Goal: Task Accomplishment & Management: Use online tool/utility

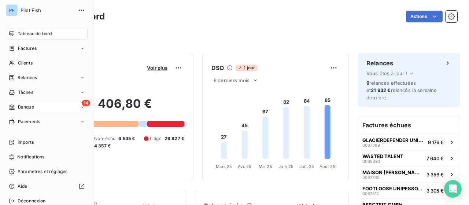
click at [37, 107] on div "14 Banque" at bounding box center [47, 107] width 82 height 12
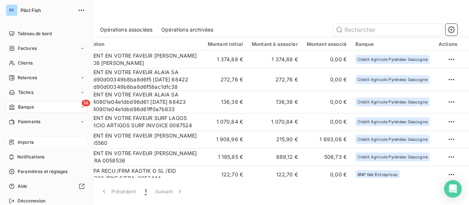
click at [34, 142] on span "Imports" at bounding box center [26, 142] width 16 height 7
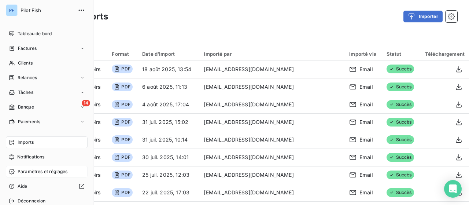
click at [43, 172] on span "Paramètres et réglages" at bounding box center [43, 171] width 50 height 7
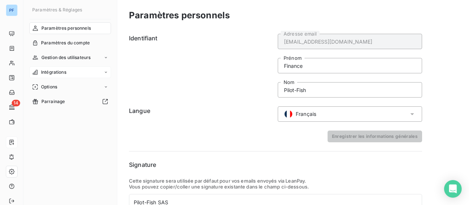
click at [80, 76] on div "Intégrations" at bounding box center [70, 72] width 82 height 12
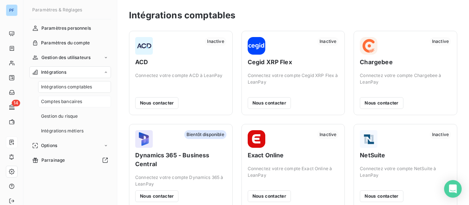
click at [75, 99] on span "Comptes bancaires" at bounding box center [61, 101] width 41 height 7
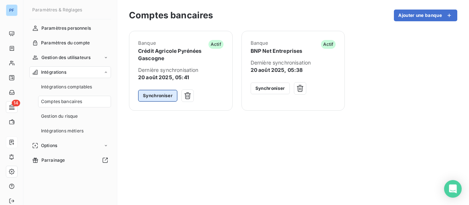
click at [164, 97] on button "Synchroniser" at bounding box center [157, 96] width 39 height 12
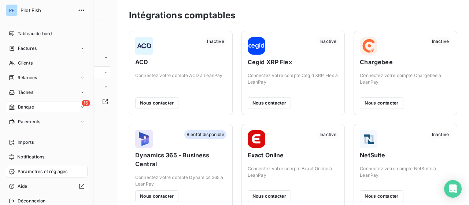
click at [43, 107] on div "16 Banque" at bounding box center [47, 107] width 82 height 12
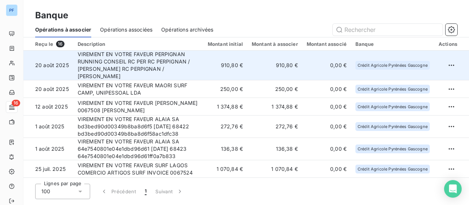
click at [227, 65] on td "910,80 €" at bounding box center [225, 66] width 44 height 30
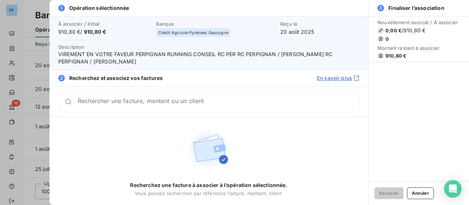
click at [201, 102] on input "Rechercher une facture, montant ou un client" at bounding box center [218, 101] width 281 height 7
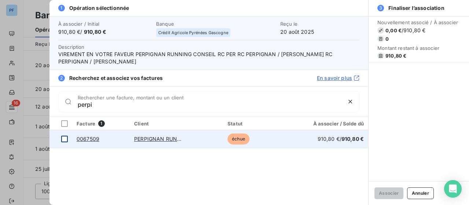
type input "perpi"
click at [64, 138] on div at bounding box center [64, 138] width 7 height 7
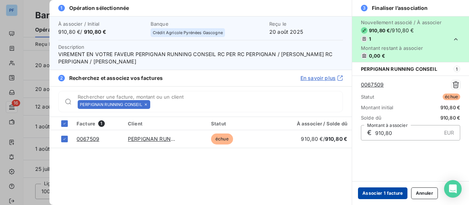
click at [385, 193] on button "Associer 1 facture" at bounding box center [382, 193] width 49 height 12
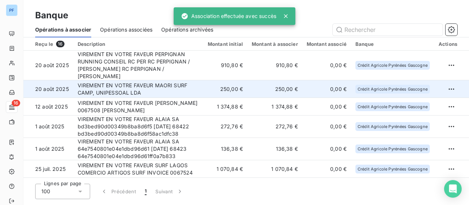
click at [175, 82] on td "VIREMENT EN VOTRE FAVEUR MAORI SURF CAMP, UNIPESSOAL LDA" at bounding box center [138, 89] width 130 height 18
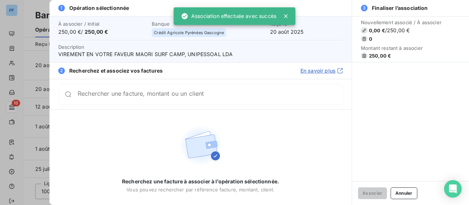
click at [163, 95] on input "Rechercher une facture, montant ou un client" at bounding box center [210, 93] width 265 height 7
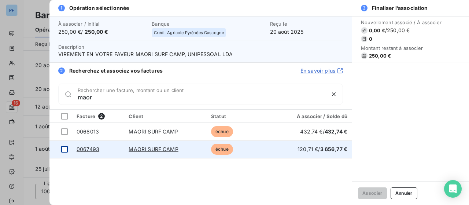
type input "maor"
click at [64, 148] on div at bounding box center [64, 149] width 7 height 7
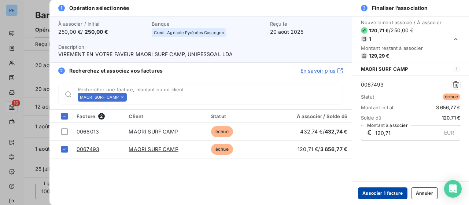
click at [388, 191] on button "Associer 1 facture" at bounding box center [382, 193] width 49 height 12
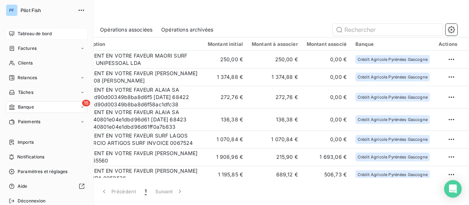
click at [34, 32] on span "Tableau de bord" at bounding box center [35, 33] width 34 height 7
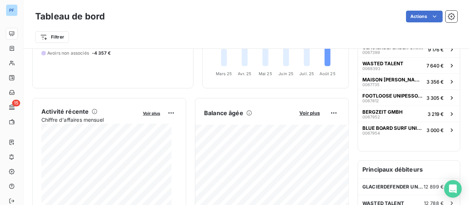
scroll to position [110, 0]
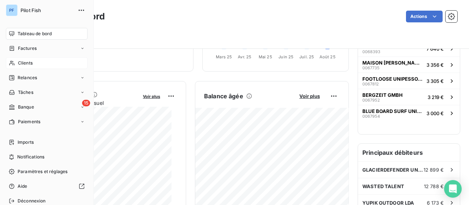
click at [31, 61] on span "Clients" at bounding box center [25, 63] width 15 height 7
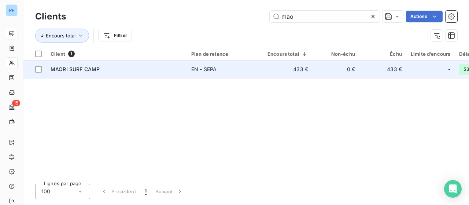
type input "mao"
click at [277, 72] on td "433 €" at bounding box center [287, 69] width 49 height 18
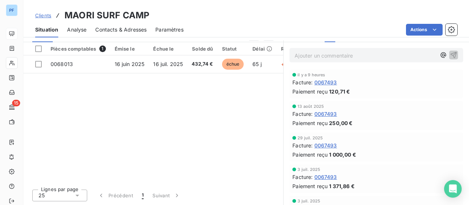
click at [48, 106] on div "Pièces comptables 1 Émise le Échue le Solde dû Statut Délai Retard 0068013 16 j…" at bounding box center [153, 112] width 260 height 141
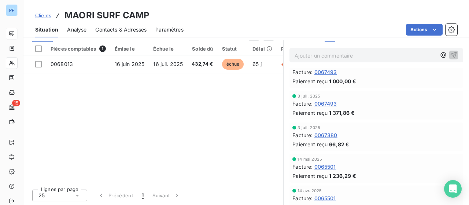
scroll to position [37, 0]
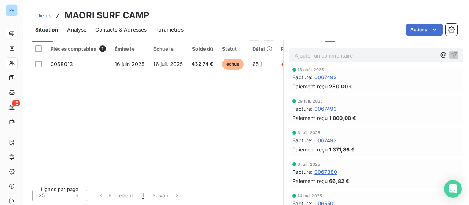
click at [334, 150] on span "1 371,86 €" at bounding box center [342, 149] width 26 height 8
click at [324, 139] on span "0067493" at bounding box center [325, 140] width 23 height 8
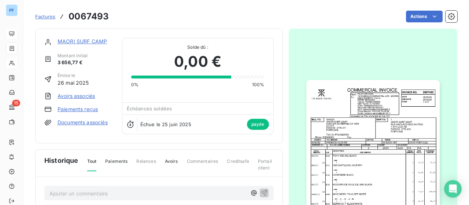
click at [82, 109] on link "Paiements reçus" at bounding box center [77, 108] width 40 height 7
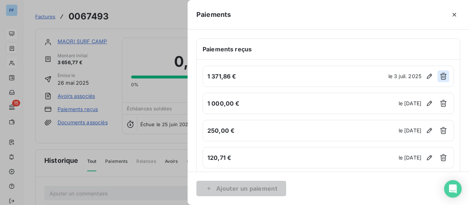
click at [439, 77] on icon "button" at bounding box center [442, 75] width 7 height 7
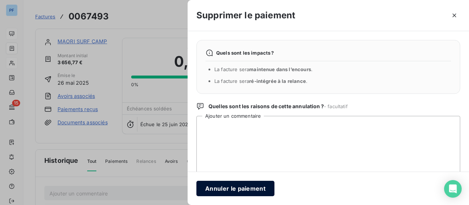
click at [228, 191] on button "Annuler le paiement" at bounding box center [235, 187] width 78 height 15
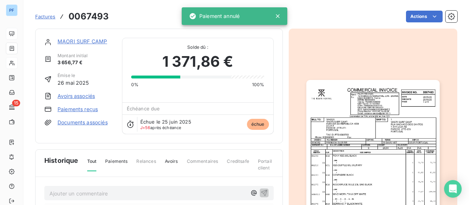
click at [72, 41] on link "MAORI SURF CAMP" at bounding box center [81, 41] width 49 height 6
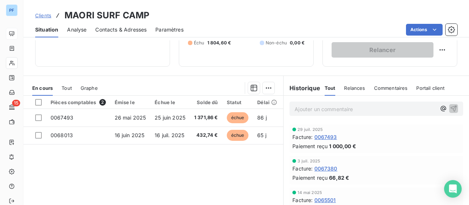
scroll to position [73, 0]
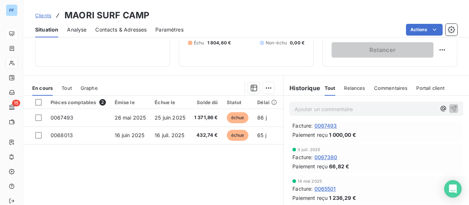
click at [325, 156] on span "0067380" at bounding box center [325, 157] width 23 height 8
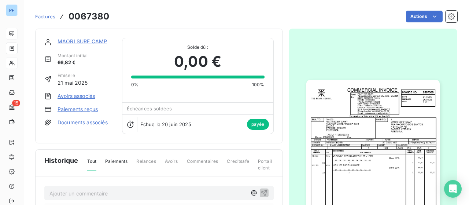
click at [83, 108] on link "Paiements reçus" at bounding box center [77, 108] width 40 height 7
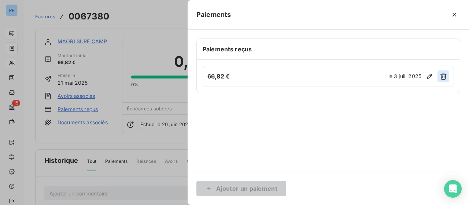
click at [440, 77] on icon "button" at bounding box center [442, 75] width 7 height 7
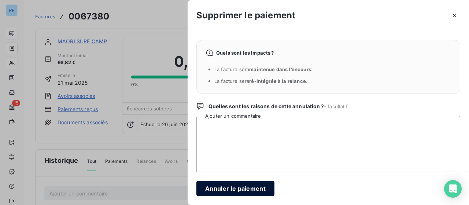
click at [249, 189] on button "Annuler le paiement" at bounding box center [235, 187] width 78 height 15
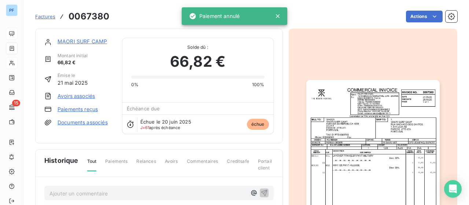
click at [71, 38] on link "MAORI SURF CAMP" at bounding box center [81, 41] width 49 height 6
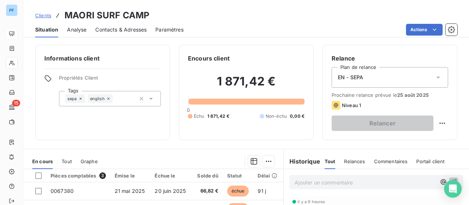
click at [28, 120] on div "Informations client Propriétés Client Tags sepa english Encours client 1 871,42…" at bounding box center [245, 92] width 445 height 95
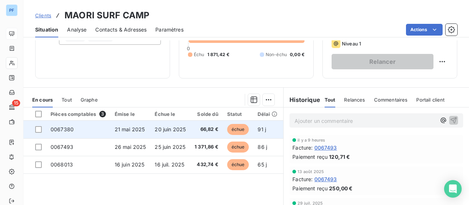
scroll to position [73, 0]
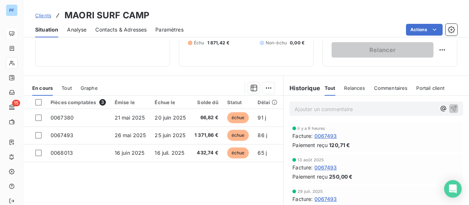
click at [49, 185] on div "Pièces comptables 3 Émise le Échue le Solde dû Statut Délai Retard 0067380 21 m…" at bounding box center [153, 166] width 260 height 141
click at [114, 193] on div "Pièces comptables 3 Émise le Échue le Solde dû Statut Délai Retard 0067380 21 m…" at bounding box center [153, 166] width 260 height 141
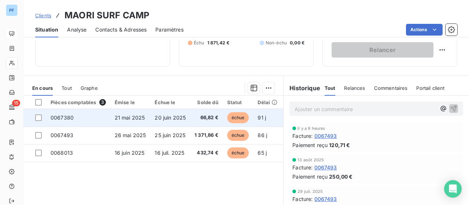
click at [182, 120] on span "20 juin 2025" at bounding box center [170, 117] width 31 height 6
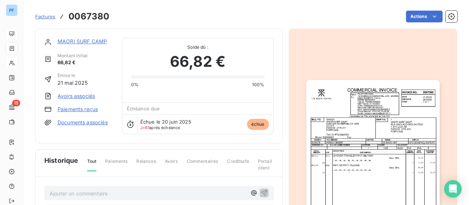
click at [81, 112] on link "Paiements reçus" at bounding box center [77, 108] width 40 height 7
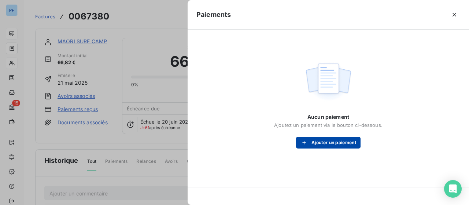
click at [335, 146] on button "Ajouter un paiement" at bounding box center [328, 143] width 64 height 12
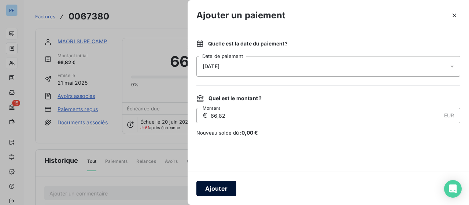
click at [218, 188] on button "Ajouter" at bounding box center [216, 187] width 40 height 15
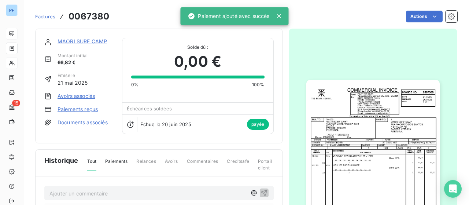
click at [84, 41] on link "MAORI SURF CAMP" at bounding box center [81, 41] width 49 height 6
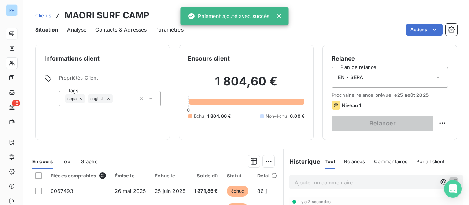
click at [32, 118] on div "Informations client Propriétés Client Tags sepa english Encours client 1 804,60…" at bounding box center [245, 92] width 445 height 95
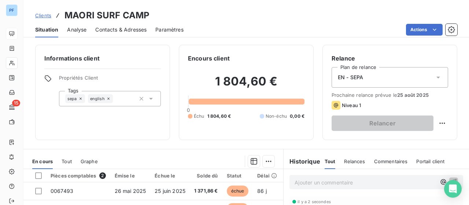
click at [27, 135] on div "Informations client Propriétés Client Tags sepa english Encours client 1 804,60…" at bounding box center [245, 92] width 445 height 95
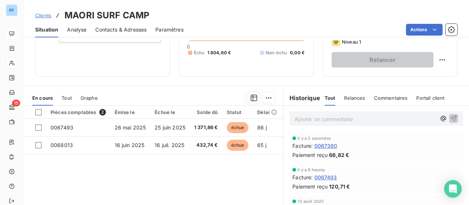
scroll to position [73, 0]
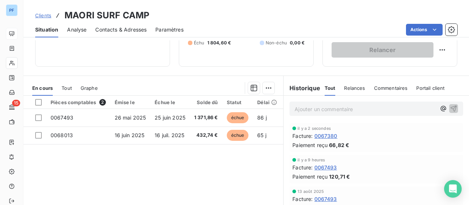
click at [53, 186] on div "Pièces comptables 2 Émise le Échue le Solde dû Statut Délai Retard 0067493 26 m…" at bounding box center [153, 166] width 260 height 141
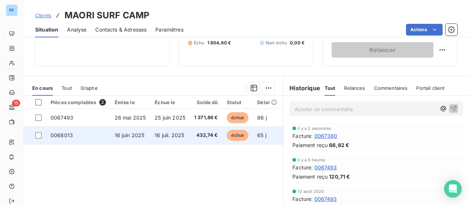
click at [169, 132] on span "16 juil. 2025" at bounding box center [170, 135] width 30 height 6
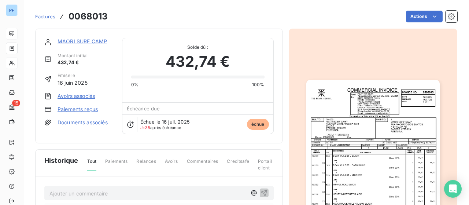
click at [81, 109] on link "Paiements reçus" at bounding box center [77, 108] width 40 height 7
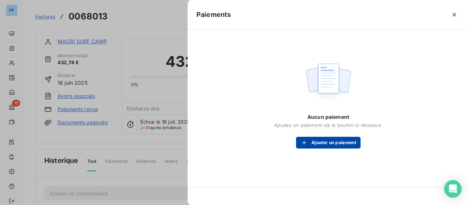
click at [317, 139] on button "Ajouter un paiement" at bounding box center [328, 143] width 64 height 12
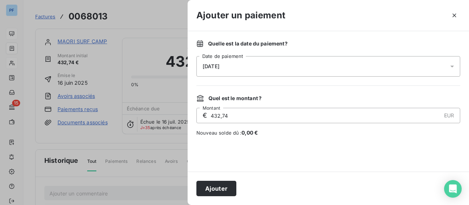
click at [233, 116] on input "432,74" at bounding box center [325, 115] width 231 height 15
type input "62,47"
click at [223, 188] on button "Ajouter" at bounding box center [216, 187] width 40 height 15
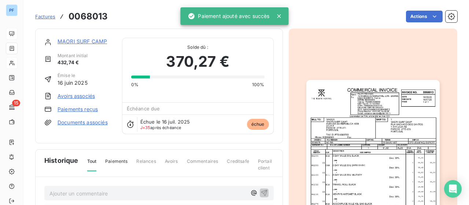
click at [78, 43] on link "MAORI SURF CAMP" at bounding box center [81, 41] width 49 height 6
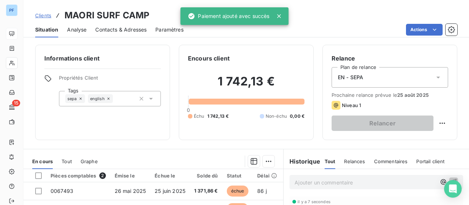
scroll to position [37, 0]
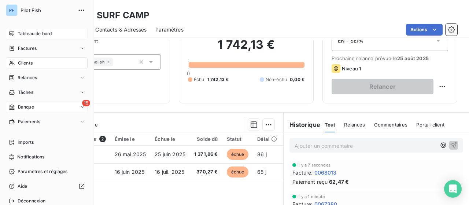
click at [34, 107] on div "15 Banque" at bounding box center [47, 107] width 82 height 12
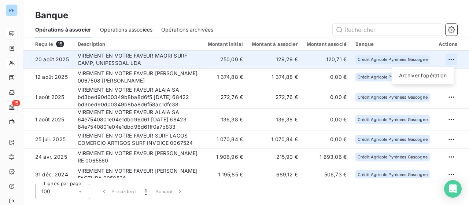
click at [453, 58] on html "PF 15 Banque Opérations à associer Opérations associées Opérations archivées Re…" at bounding box center [234, 102] width 469 height 205
click at [434, 76] on div "Archiver l’opération" at bounding box center [422, 76] width 56 height 12
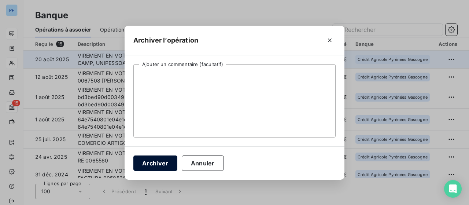
click at [157, 165] on button "Archiver" at bounding box center [155, 162] width 44 height 15
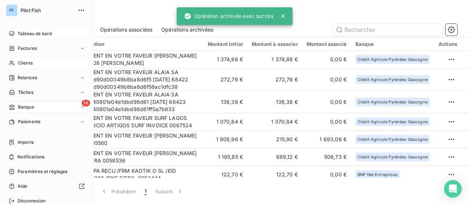
click at [23, 30] on div "Tableau de bord" at bounding box center [47, 34] width 82 height 12
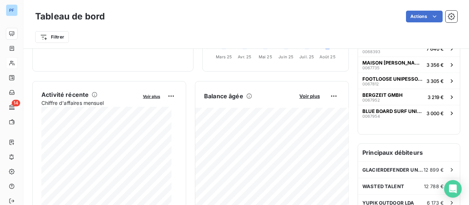
scroll to position [146, 0]
